Goal: Task Accomplishment & Management: Complete application form

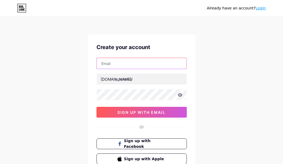
click at [134, 67] on input "text" at bounding box center [142, 63] width 90 height 11
click at [127, 64] on input "text" at bounding box center [142, 63] width 90 height 11
paste input "[EMAIL_ADDRESS][DOMAIN_NAME]"
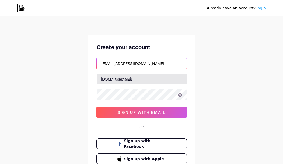
type input "[EMAIL_ADDRESS][DOMAIN_NAME]"
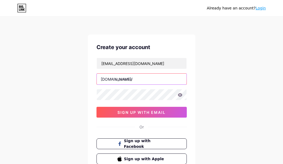
click at [128, 79] on input "text" at bounding box center [142, 78] width 90 height 11
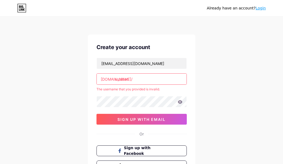
click at [140, 81] on input "usulbet." at bounding box center [142, 78] width 90 height 11
click at [148, 80] on input "usulbet." at bounding box center [142, 78] width 90 height 11
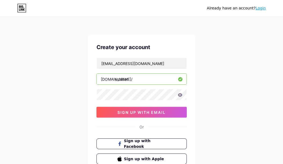
type input "usulbet"
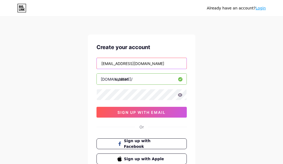
click at [113, 64] on input "[EMAIL_ADDRESS][DOMAIN_NAME]" at bounding box center [142, 63] width 90 height 11
drag, startPoint x: 113, startPoint y: 64, endPoint x: 119, endPoint y: 83, distance: 19.7
click at [113, 64] on input "[EMAIL_ADDRESS][DOMAIN_NAME]" at bounding box center [142, 63] width 90 height 11
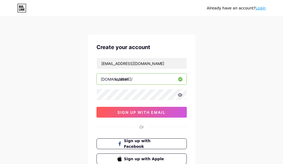
click at [201, 92] on div "Already have an account? Login Create your account usulbetbet@gmail.com bio.lin…" at bounding box center [141, 103] width 283 height 206
click at [180, 96] on icon at bounding box center [180, 94] width 5 height 3
click at [179, 95] on icon at bounding box center [180, 94] width 5 height 3
click at [180, 95] on icon at bounding box center [180, 94] width 5 height 3
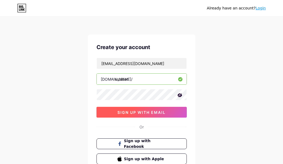
click at [140, 110] on span "sign up with email" at bounding box center [142, 112] width 48 height 5
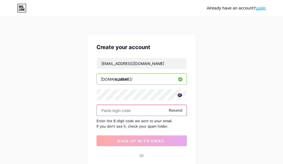
click at [141, 112] on input "text" at bounding box center [142, 110] width 90 height 11
paste input "775613"
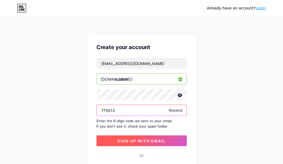
type input "775613"
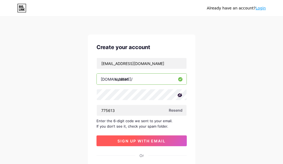
click at [145, 142] on span "sign up with email" at bounding box center [142, 140] width 48 height 5
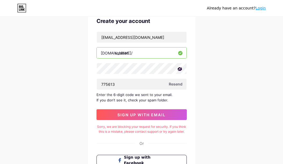
scroll to position [45, 0]
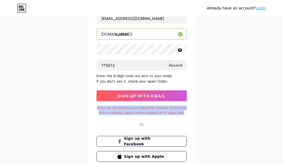
copy div "Sorry, we are blocking your request for security. If you think this is a mistak…"
drag, startPoint x: 99, startPoint y: 108, endPoint x: 147, endPoint y: 118, distance: 49.0
click at [147, 115] on div "Sorry, we are blocking your request for security. If you think this is a mistak…" at bounding box center [142, 110] width 90 height 10
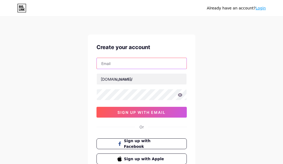
click at [125, 62] on input "text" at bounding box center [142, 63] width 90 height 11
type input "[EMAIL_ADDRESS][DOMAIN_NAME]"
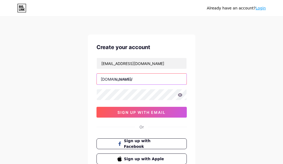
click at [130, 80] on input "text" at bounding box center [142, 78] width 90 height 11
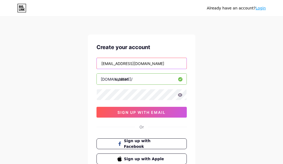
click at [112, 65] on input "[EMAIL_ADDRESS][DOMAIN_NAME]" at bounding box center [142, 63] width 90 height 11
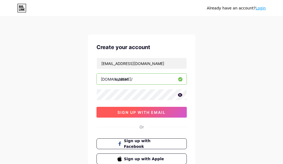
click at [149, 112] on span "sign up with email" at bounding box center [142, 112] width 48 height 5
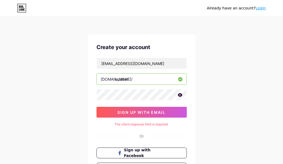
click at [119, 123] on div "The client response field is required." at bounding box center [142, 124] width 90 height 5
copy div "The client response field is required."
click at [219, 85] on div "Already have an account? Login Create your account usulbetbet@gmail.com bio.lin…" at bounding box center [141, 107] width 283 height 215
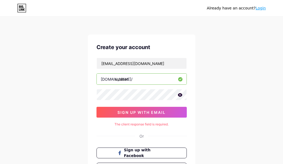
click at [206, 62] on div "Already have an account? Login Create your account usulbetbet@gmail.com bio.lin…" at bounding box center [141, 107] width 283 height 215
click at [198, 60] on div "Already have an account? Login Create your account usulbetbet@gmail.com bio.lin…" at bounding box center [141, 107] width 283 height 215
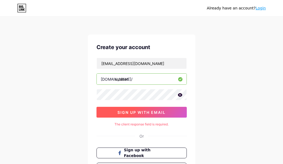
click at [166, 114] on span "sign up with email" at bounding box center [142, 112] width 48 height 5
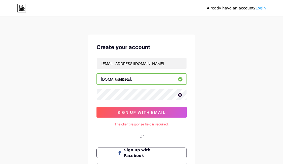
click at [179, 93] on icon at bounding box center [180, 94] width 5 height 3
click at [179, 93] on icon at bounding box center [179, 94] width 5 height 5
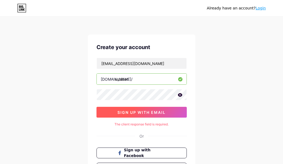
click at [144, 113] on span "sign up with email" at bounding box center [142, 112] width 48 height 5
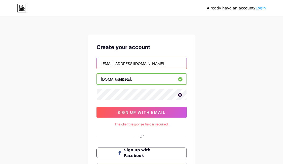
click at [148, 67] on input "[EMAIL_ADDRESS][DOMAIN_NAME]" at bounding box center [142, 63] width 90 height 11
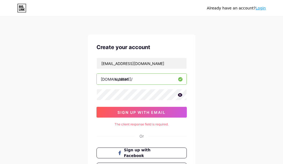
click at [147, 87] on div "usulbetbet@gmail.com bio.link/ usulbet sign up with email" at bounding box center [142, 88] width 90 height 60
click at [147, 78] on input "usulbet" at bounding box center [142, 78] width 90 height 11
drag, startPoint x: 141, startPoint y: 80, endPoint x: 152, endPoint y: 77, distance: 12.1
click at [145, 79] on input "usulbet" at bounding box center [142, 78] width 90 height 11
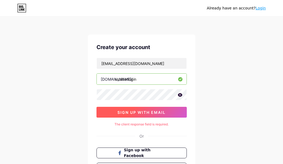
click at [145, 112] on span "sign up with email" at bounding box center [142, 112] width 48 height 5
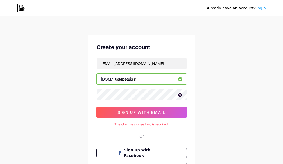
click at [157, 85] on div "usulbetbet@gmail.com bio.link/ usulbetlogin sign up with email" at bounding box center [142, 88] width 90 height 60
click at [160, 82] on input "usulbetlogin" at bounding box center [142, 78] width 90 height 11
type input "usulbet"
click at [203, 73] on div "Already have an account? Login Create your account usulbetbet@gmail.com bio.lin…" at bounding box center [141, 107] width 283 height 215
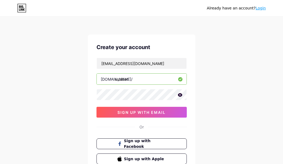
click at [202, 80] on div "Already have an account? Login Create your account usulbetbet@gmail.com bio.lin…" at bounding box center [141, 103] width 283 height 206
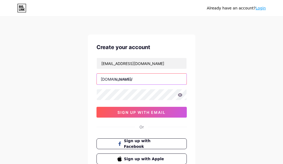
click at [139, 82] on input "text" at bounding box center [142, 78] width 90 height 11
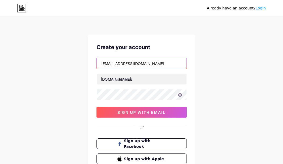
drag, startPoint x: 114, startPoint y: 62, endPoint x: 86, endPoint y: 75, distance: 31.0
click at [86, 75] on div "Already have an account? Login Create your account [EMAIL_ADDRESS][DOMAIN_NAME]…" at bounding box center [141, 103] width 283 height 206
click at [109, 66] on input "[EMAIL_ADDRESS][DOMAIN_NAME]" at bounding box center [142, 63] width 90 height 11
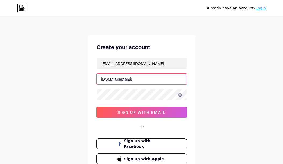
click at [127, 80] on input "text" at bounding box center [142, 78] width 90 height 11
paste input "usulbetbet"
type input "usulbetbet"
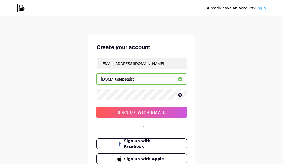
click at [180, 95] on icon at bounding box center [180, 94] width 5 height 3
click at [180, 95] on icon at bounding box center [179, 95] width 5 height 4
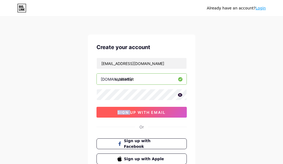
click at [159, 111] on span "sign up with email" at bounding box center [142, 112] width 48 height 5
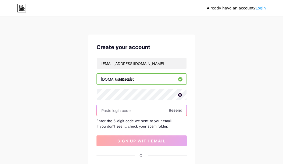
click at [134, 108] on input "text" at bounding box center [142, 110] width 90 height 11
paste input "775613"
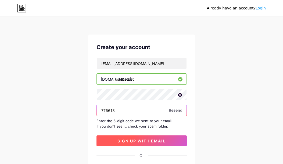
type input "775613"
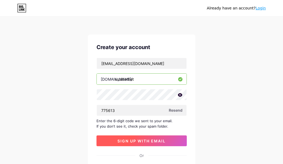
click at [140, 138] on span "sign up with email" at bounding box center [142, 140] width 48 height 5
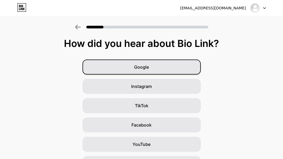
click at [149, 70] on span "Google" at bounding box center [141, 67] width 15 height 6
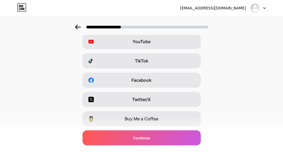
scroll to position [90, 0]
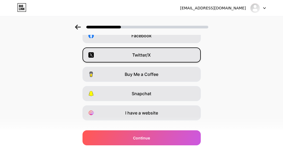
click at [148, 59] on div "Twitter/X" at bounding box center [142, 55] width 118 height 15
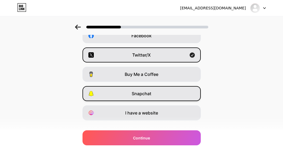
scroll to position [99, 0]
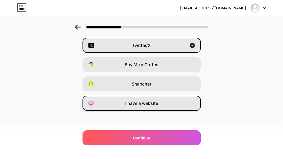
click at [135, 108] on div "I have a website" at bounding box center [142, 103] width 118 height 15
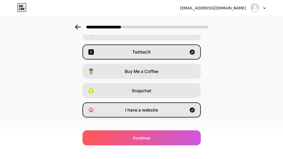
scroll to position [10, 0]
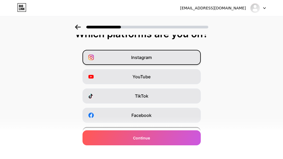
click at [151, 63] on div "Instagram" at bounding box center [142, 57] width 118 height 15
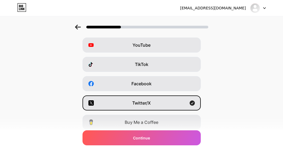
scroll to position [54, 0]
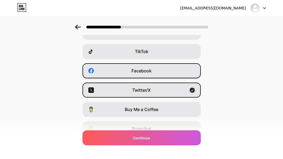
click at [157, 66] on div "Facebook" at bounding box center [142, 70] width 118 height 15
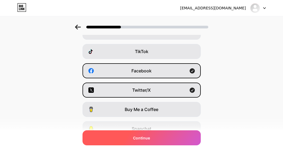
click at [148, 137] on span "Continue" at bounding box center [141, 139] width 17 height 6
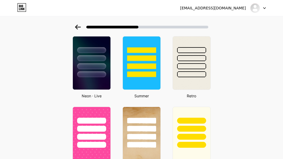
scroll to position [224, 0]
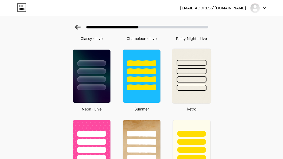
click at [187, 77] on div at bounding box center [192, 80] width 30 height 6
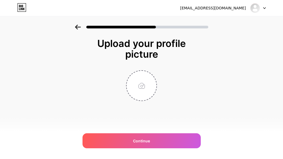
scroll to position [0, 0]
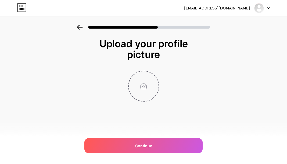
click at [148, 94] on input "file" at bounding box center [144, 86] width 30 height 30
type input "C:\fakepath\Untitled-1-Recovered-Recovered.png"
click at [251, 137] on div "[EMAIL_ADDRESS][DOMAIN_NAME] Logout Link Copied Upload your profile picture Con…" at bounding box center [143, 82] width 287 height 164
click at [154, 75] on circle at bounding box center [156, 75] width 6 height 6
click at [143, 91] on input "file" at bounding box center [144, 86] width 30 height 30
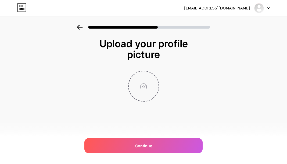
type input "C:\fakepath\usulbet.png"
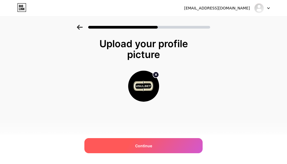
click at [148, 145] on span "Continue" at bounding box center [143, 146] width 17 height 6
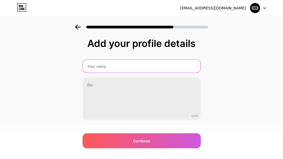
click at [115, 66] on input "text" at bounding box center [142, 66] width 118 height 13
type input "USULBET"
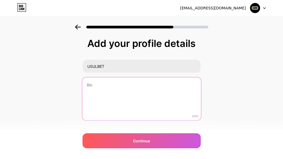
click at [115, 97] on textarea at bounding box center [141, 99] width 119 height 44
type textarea "GAME"
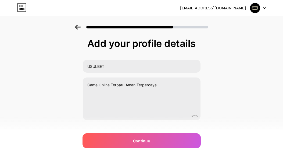
click at [218, 133] on div "Add your profile details USULBET Game Online Terbaru Aman Terpercaya 36/255 Con…" at bounding box center [141, 86] width 283 height 123
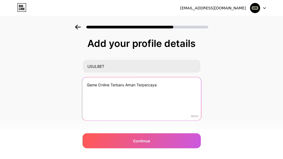
click at [177, 91] on textarea "Game Online Terbaru Aman Terpercaya" at bounding box center [141, 99] width 119 height 44
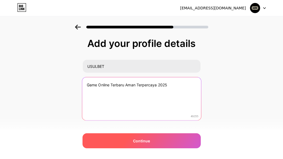
type textarea "Game Online Terbaru Aman Terpercaya 2025"
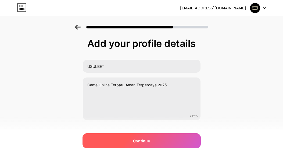
click at [140, 139] on span "Continue" at bounding box center [141, 141] width 17 height 6
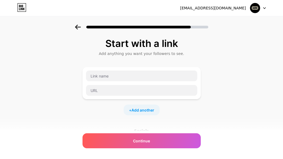
click at [2, 102] on div "Start with a link Add anything you want your followers to see. + Add another So…" at bounding box center [141, 119] width 283 height 189
drag, startPoint x: 240, startPoint y: 148, endPoint x: 232, endPoint y: 142, distance: 10.3
click at [239, 148] on div "Start with a link Add anything you want your followers to see. + Add another So…" at bounding box center [141, 119] width 283 height 189
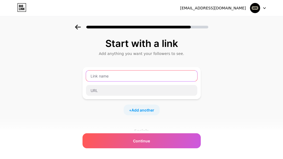
click at [110, 74] on input "text" at bounding box center [141, 76] width 111 height 11
type input "Daftar Usulbet"
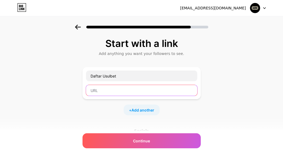
click at [123, 89] on input "text" at bounding box center [141, 90] width 111 height 11
paste input "[URL][DOMAIN_NAME]"
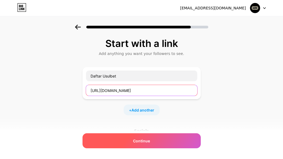
type input "[URL][DOMAIN_NAME]"
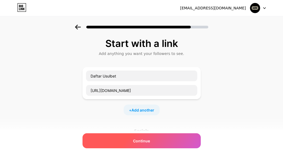
click at [149, 141] on span "Continue" at bounding box center [141, 141] width 17 height 6
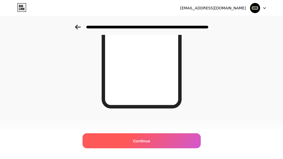
scroll to position [21, 0]
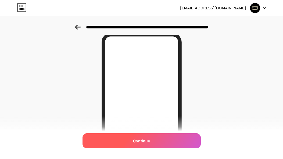
click at [137, 143] on span "Continue" at bounding box center [141, 141] width 17 height 6
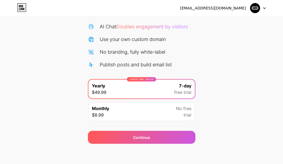
scroll to position [53, 0]
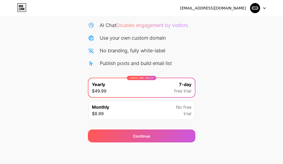
click at [145, 117] on div "Monthly $8.99 No free trial" at bounding box center [141, 110] width 106 height 19
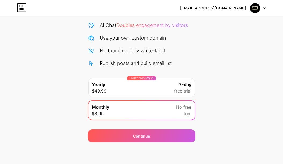
click at [165, 94] on div "LIMITED TIME : 50% off Yearly $49.99 7-day free trial" at bounding box center [141, 87] width 106 height 19
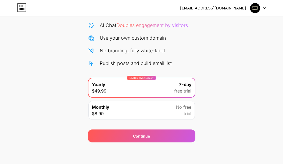
scroll to position [0, 0]
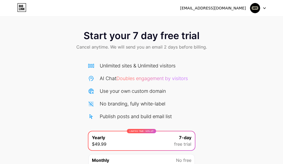
click at [263, 9] on div at bounding box center [258, 8] width 16 height 10
click at [215, 51] on div "Start your 7 day free trial Cancel anytime. We will send you an email 2 days be…" at bounding box center [141, 41] width 283 height 32
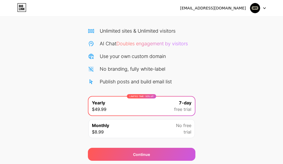
scroll to position [53, 0]
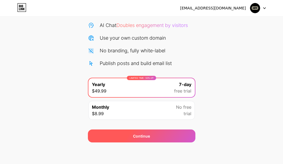
click at [148, 141] on div "Continue" at bounding box center [142, 135] width 108 height 13
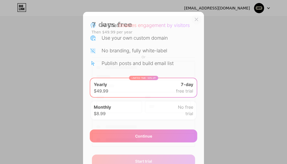
click at [194, 20] on icon at bounding box center [196, 19] width 4 height 4
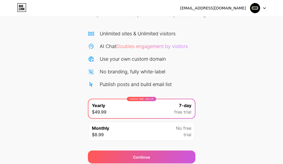
scroll to position [45, 0]
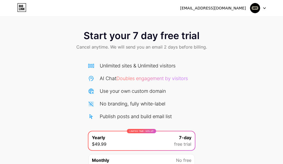
click at [19, 8] on icon at bounding box center [19, 9] width 1 height 2
click at [204, 59] on div "Start your 7 day free trial Cancel anytime. We will send you an email 2 days be…" at bounding box center [141, 110] width 283 height 170
